Goal: Task Accomplishment & Management: Use online tool/utility

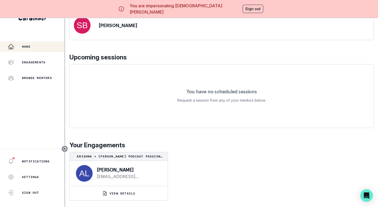
scroll to position [22, 0]
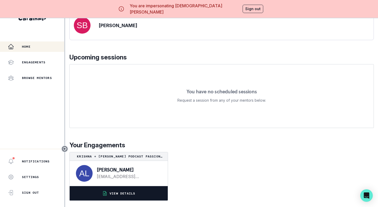
click at [137, 193] on button "VIEW DETAILS" at bounding box center [119, 193] width 98 height 14
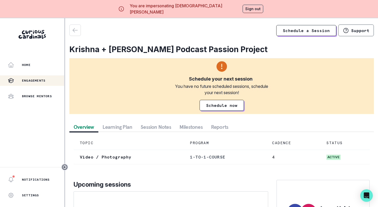
click at [162, 128] on button "Session Notes" at bounding box center [156, 126] width 39 height 9
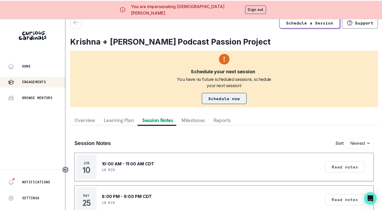
scroll to position [10, 0]
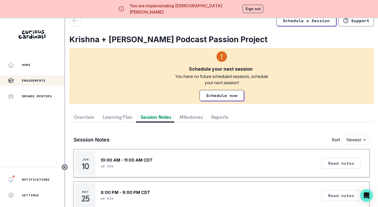
click at [250, 10] on button "Sign out" at bounding box center [253, 9] width 21 height 8
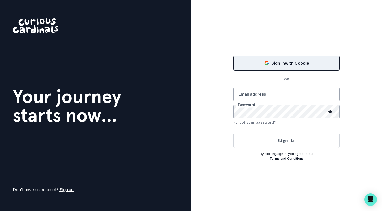
click at [278, 63] on p "Sign in with Google" at bounding box center [291, 63] width 38 height 6
